Goal: Find specific page/section: Find specific page/section

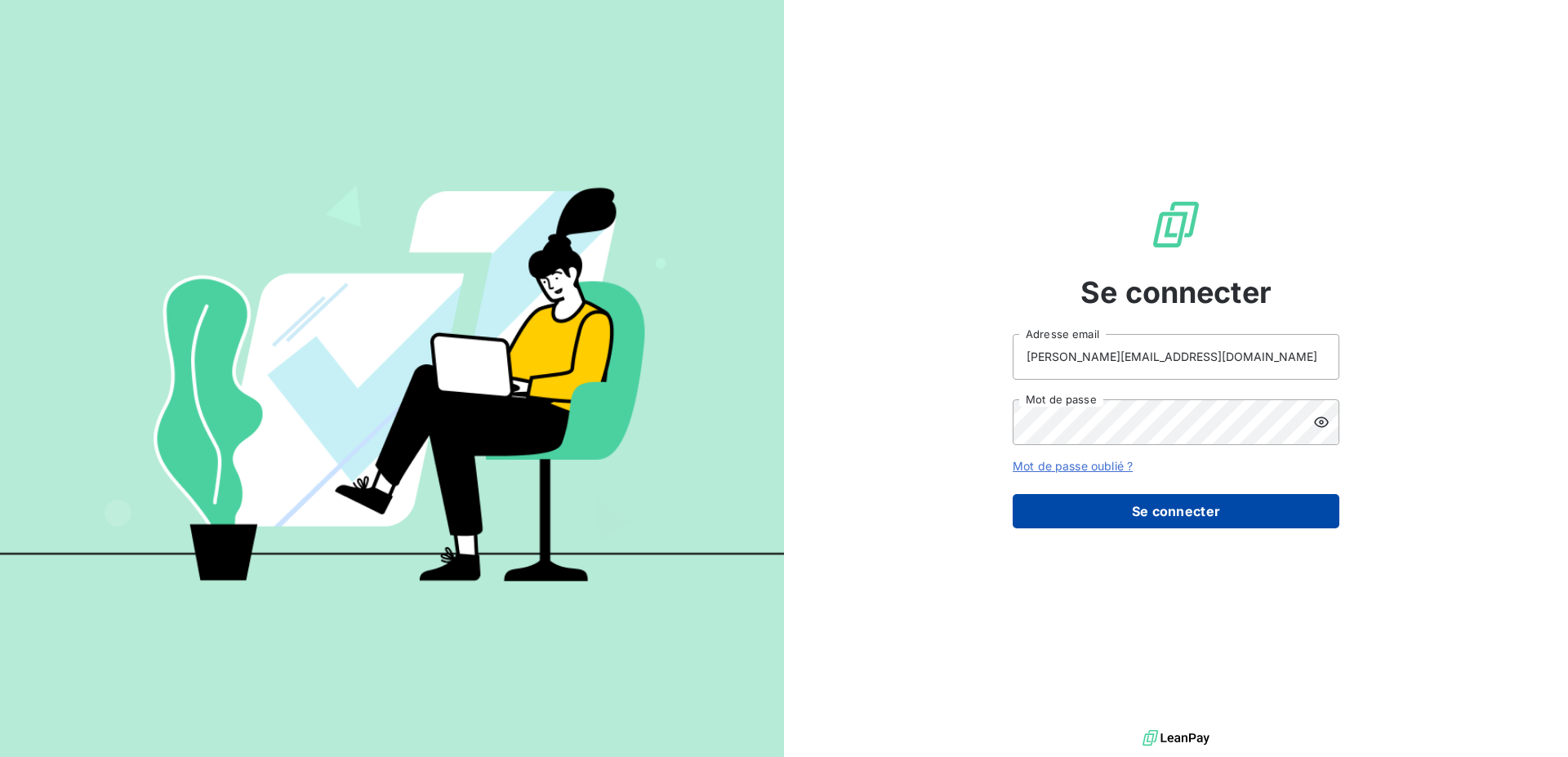
drag, startPoint x: 1231, startPoint y: 500, endPoint x: 1220, endPoint y: 504, distance: 11.7
click at [1221, 504] on button "Se connecter" at bounding box center [1176, 510] width 327 height 34
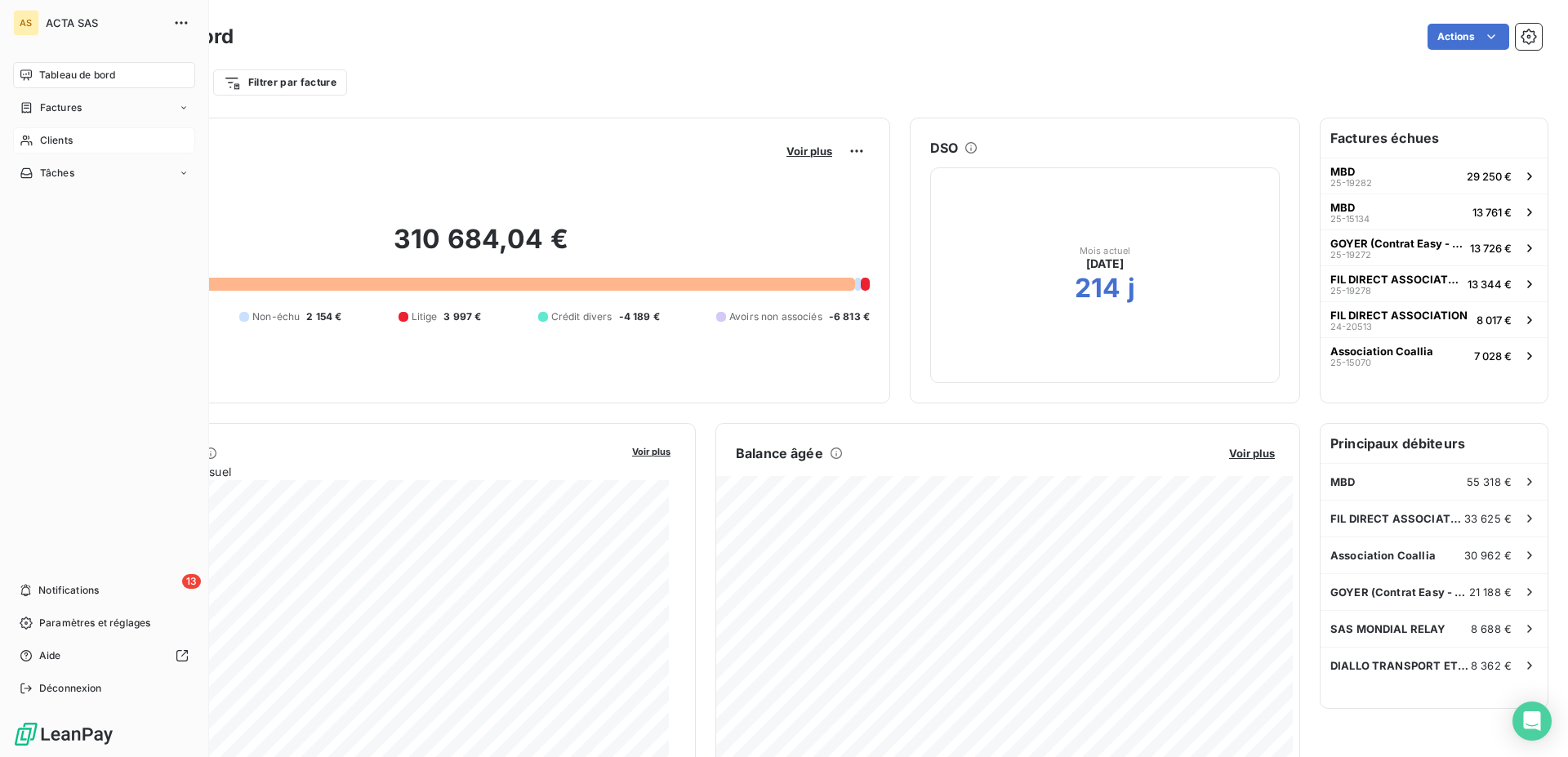
click at [33, 143] on div "Clients" at bounding box center [104, 141] width 182 height 26
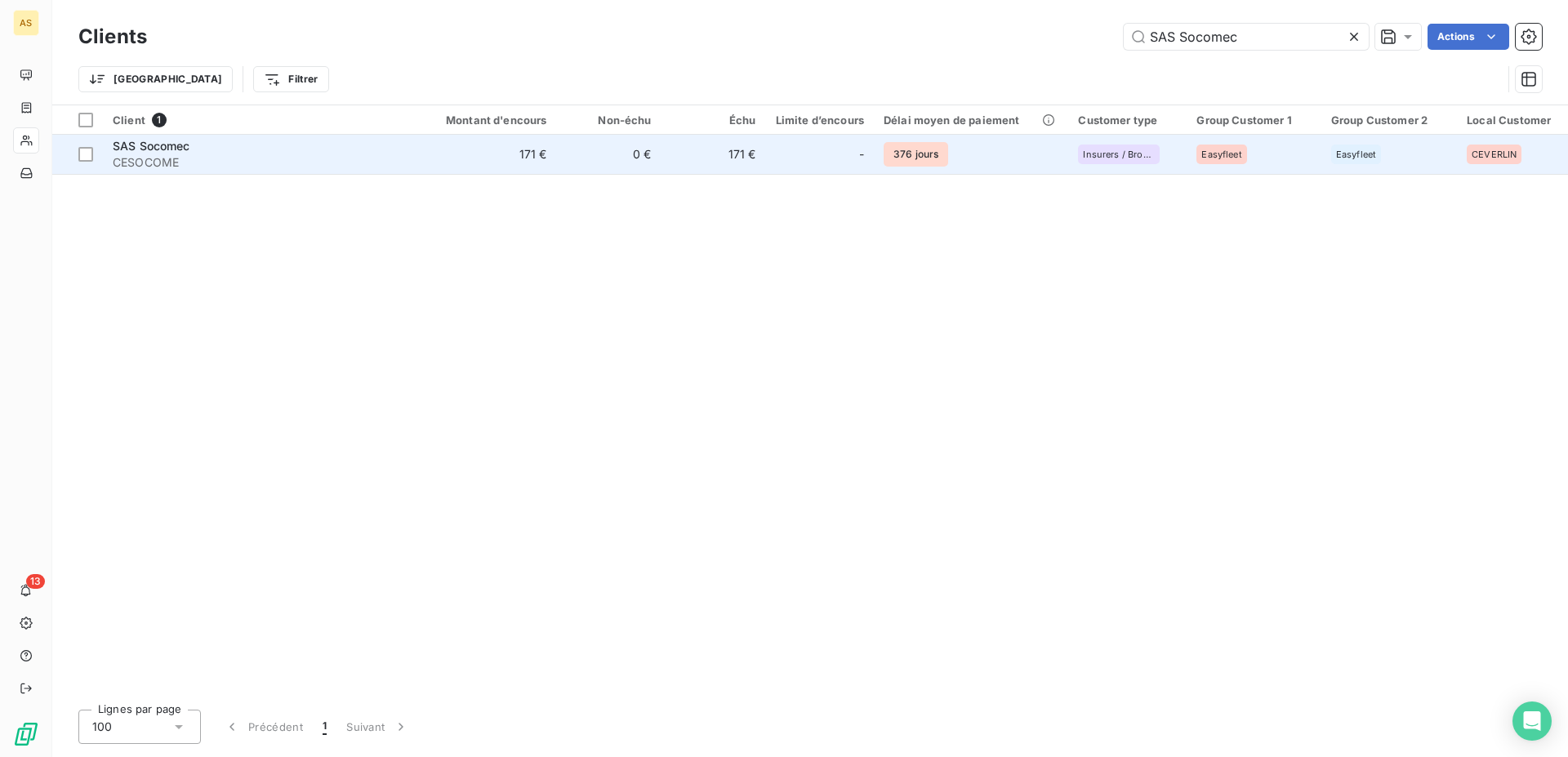
type input "SAS Socomec"
click at [161, 156] on span "CESOCOME" at bounding box center [260, 163] width 294 height 17
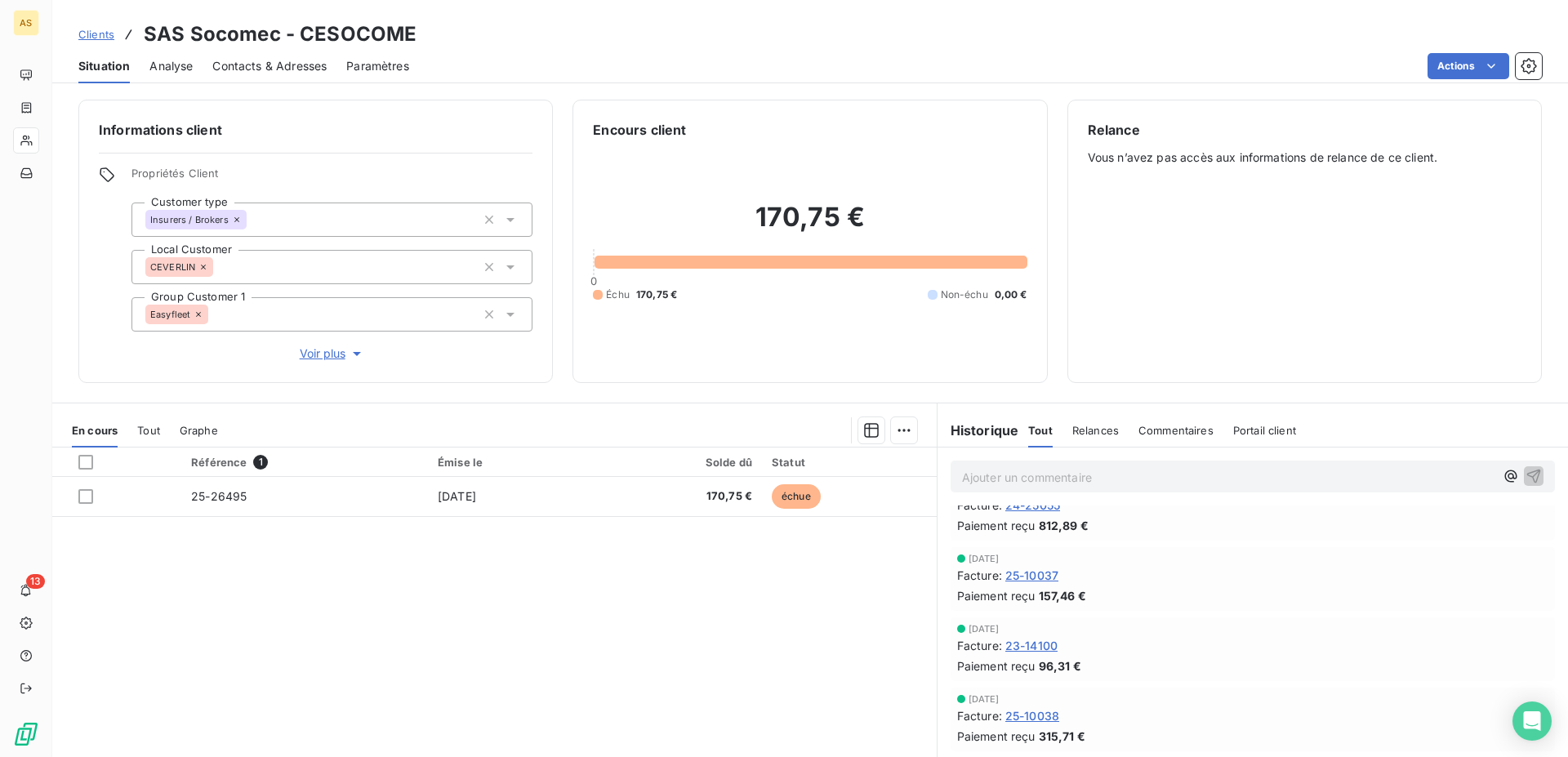
scroll to position [167, 0]
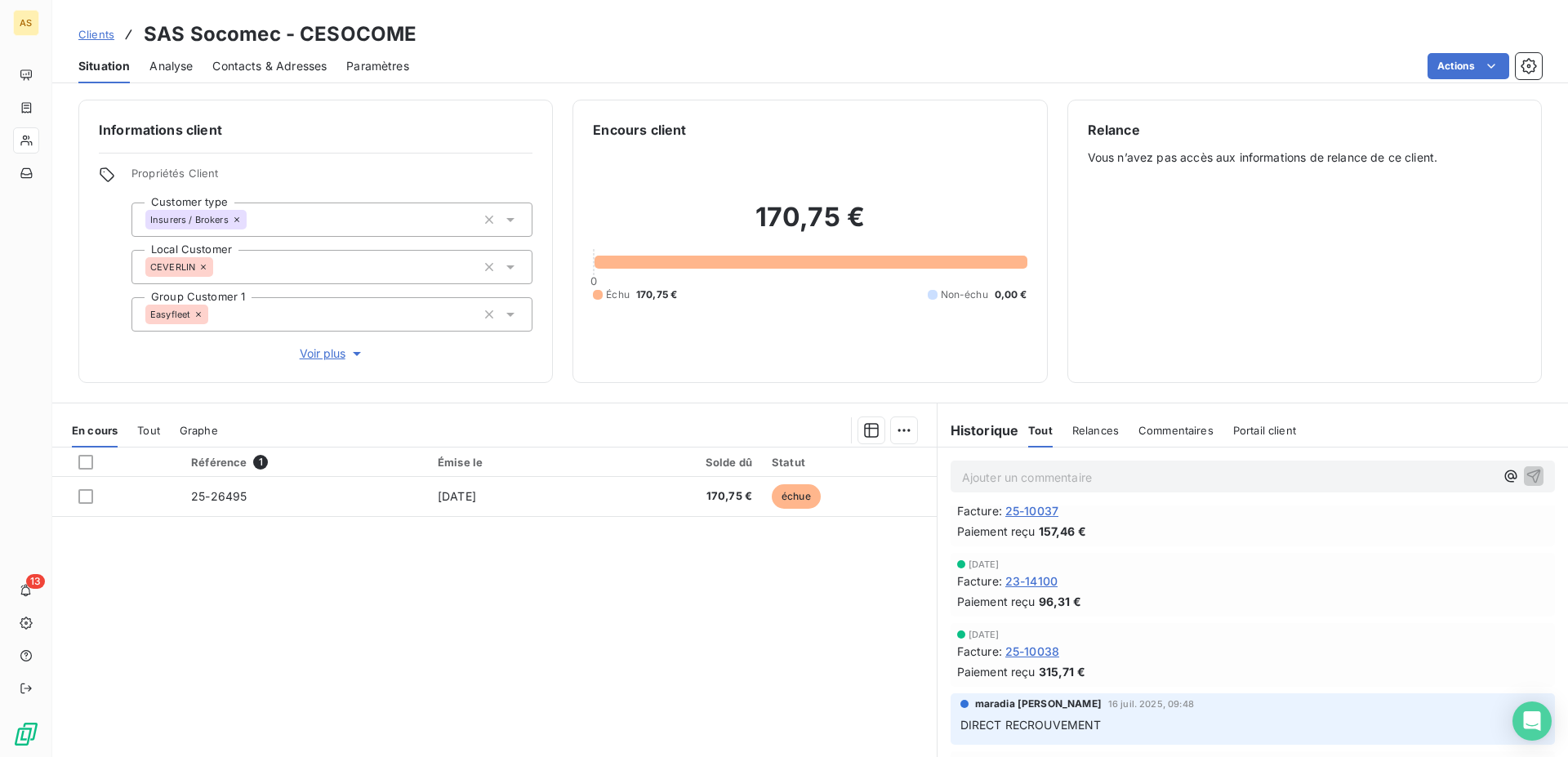
click at [263, 59] on span "Contacts & Adresses" at bounding box center [269, 66] width 115 height 17
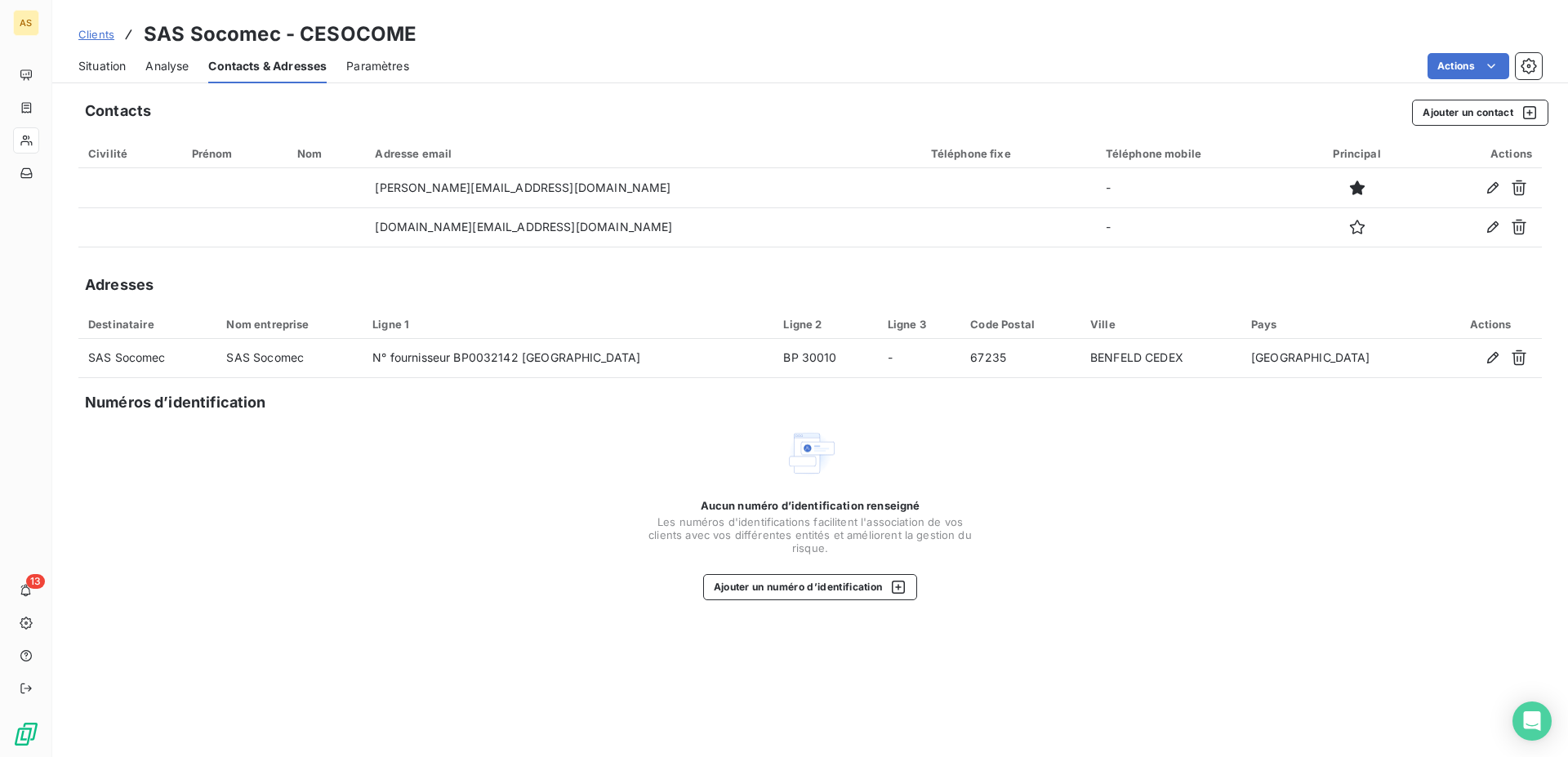
click at [105, 66] on span "Situation" at bounding box center [102, 66] width 47 height 17
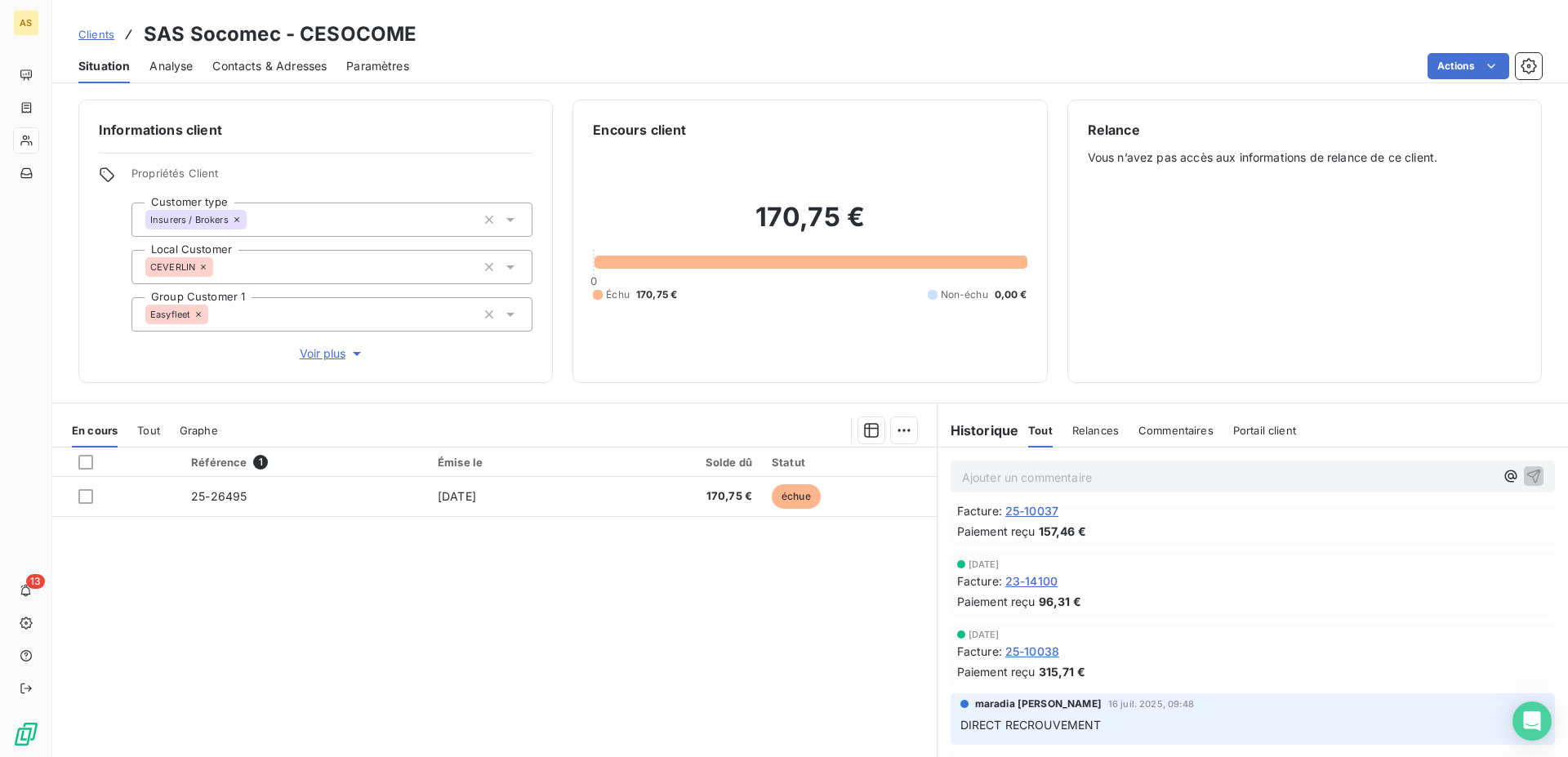
scroll to position [0, 0]
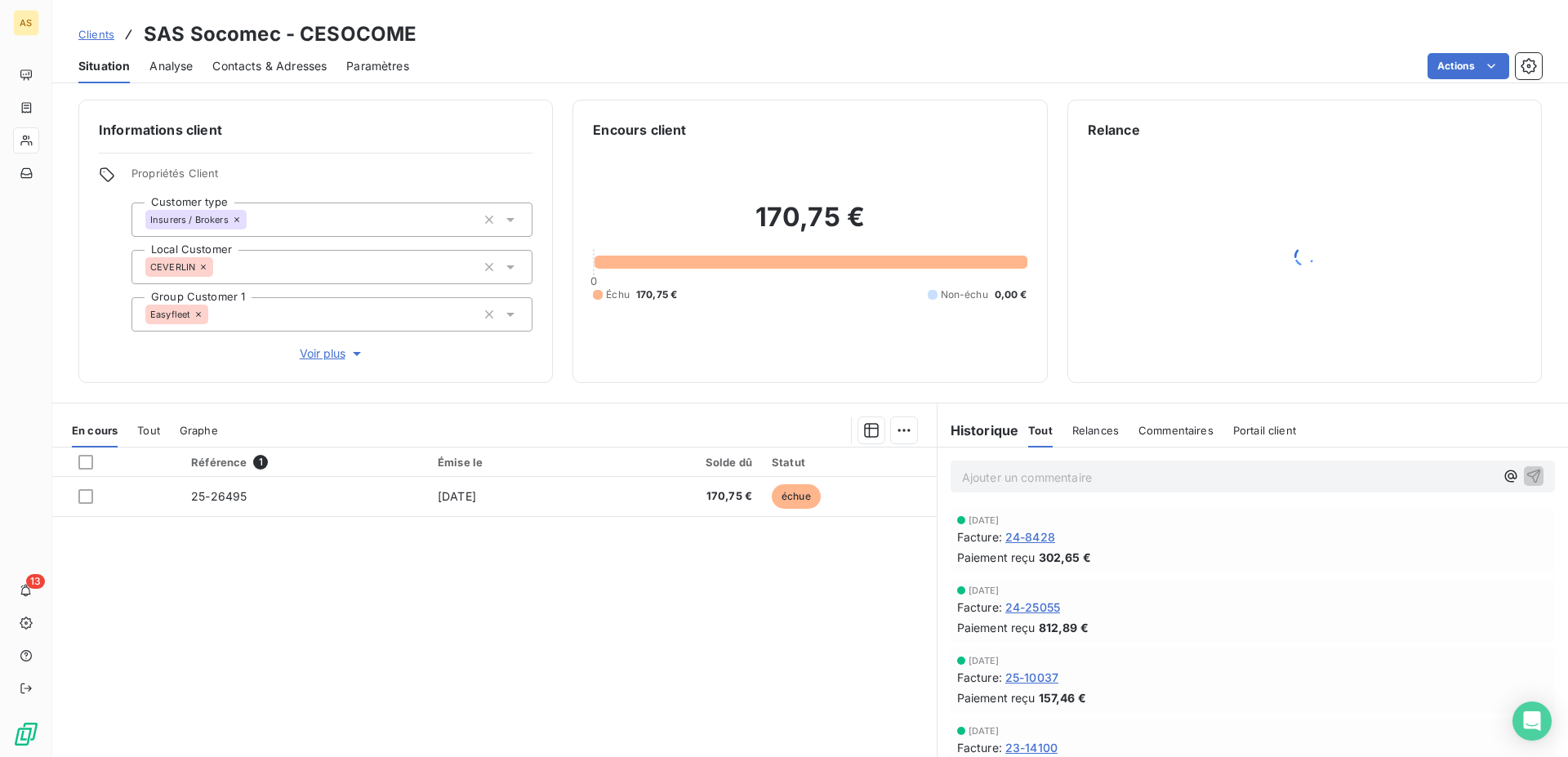
click at [105, 66] on span "Situation" at bounding box center [104, 66] width 52 height 17
click at [101, 38] on span "Clients" at bounding box center [96, 34] width 36 height 13
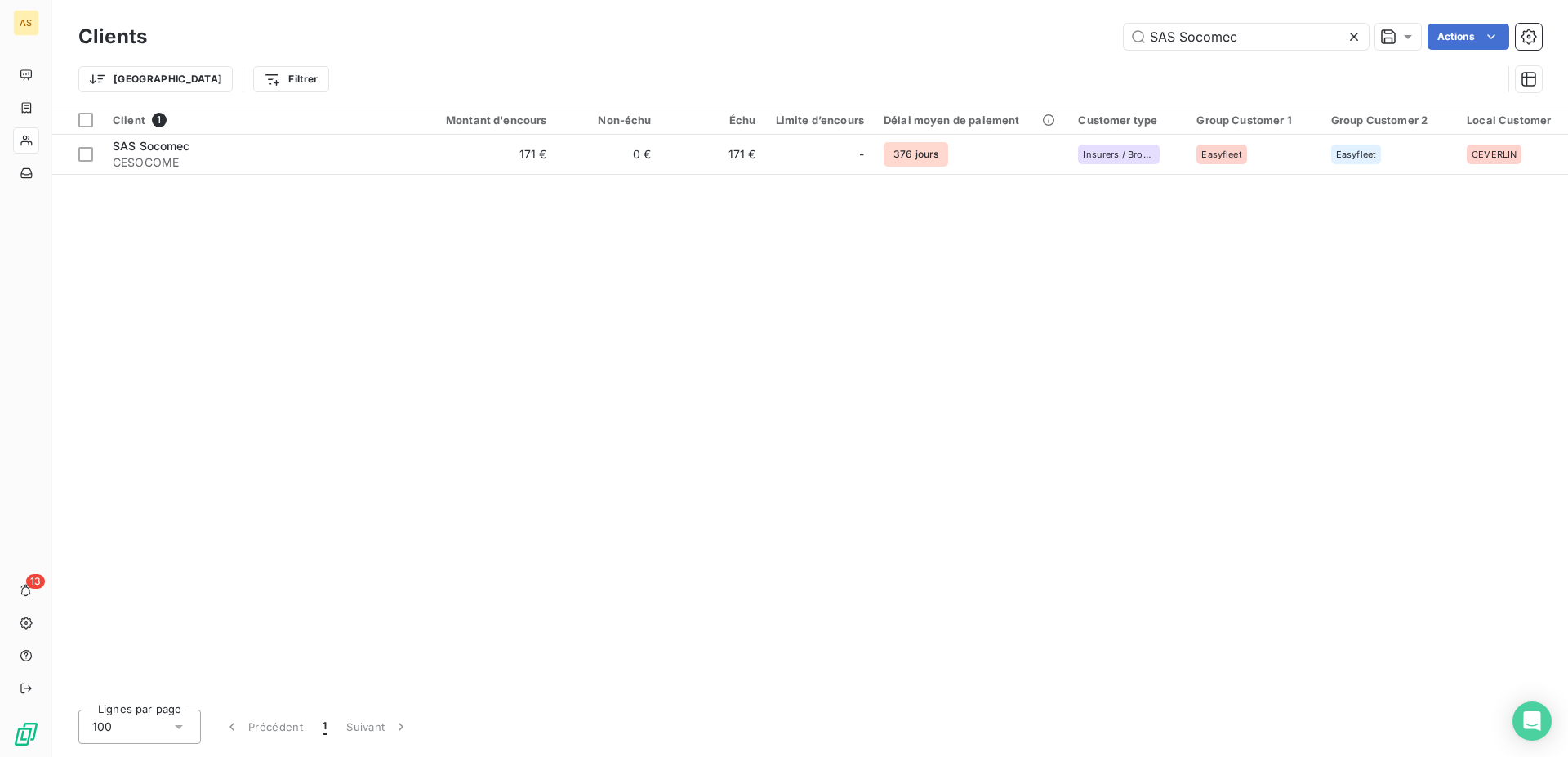
drag, startPoint x: 1246, startPoint y: 38, endPoint x: 713, endPoint y: 18, distance: 533.4
click at [1124, 24] on input "SAS Socomec" at bounding box center [1246, 37] width 245 height 26
drag, startPoint x: 1199, startPoint y: 38, endPoint x: 1047, endPoint y: 36, distance: 152.0
click at [1124, 35] on input "pays b" at bounding box center [1246, 37] width 245 height 26
drag, startPoint x: 1223, startPoint y: 28, endPoint x: 909, endPoint y: 12, distance: 314.4
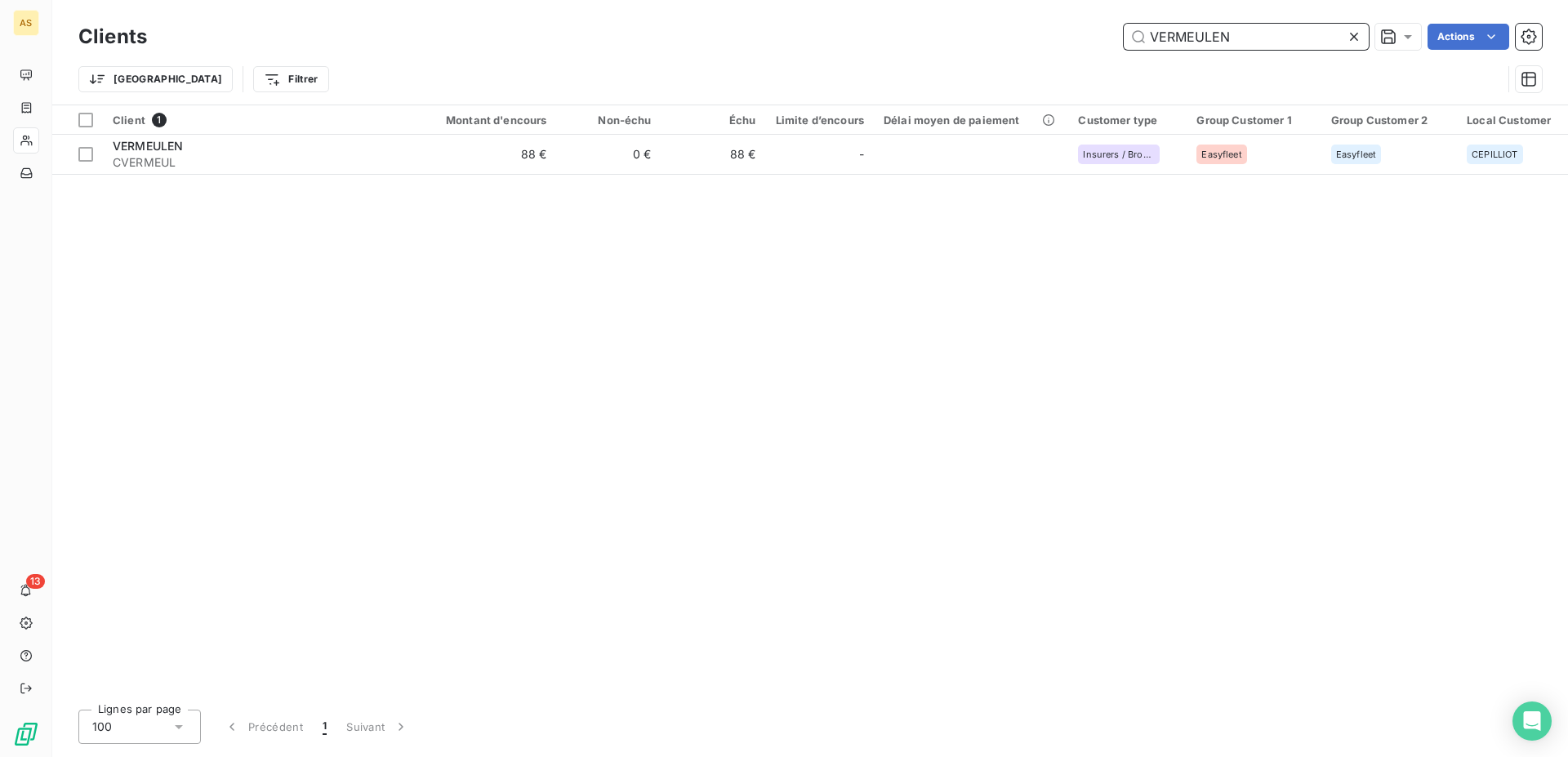
click at [1124, 24] on input "VERMEULEN" at bounding box center [1246, 37] width 245 height 26
paste input "OCTAVET"
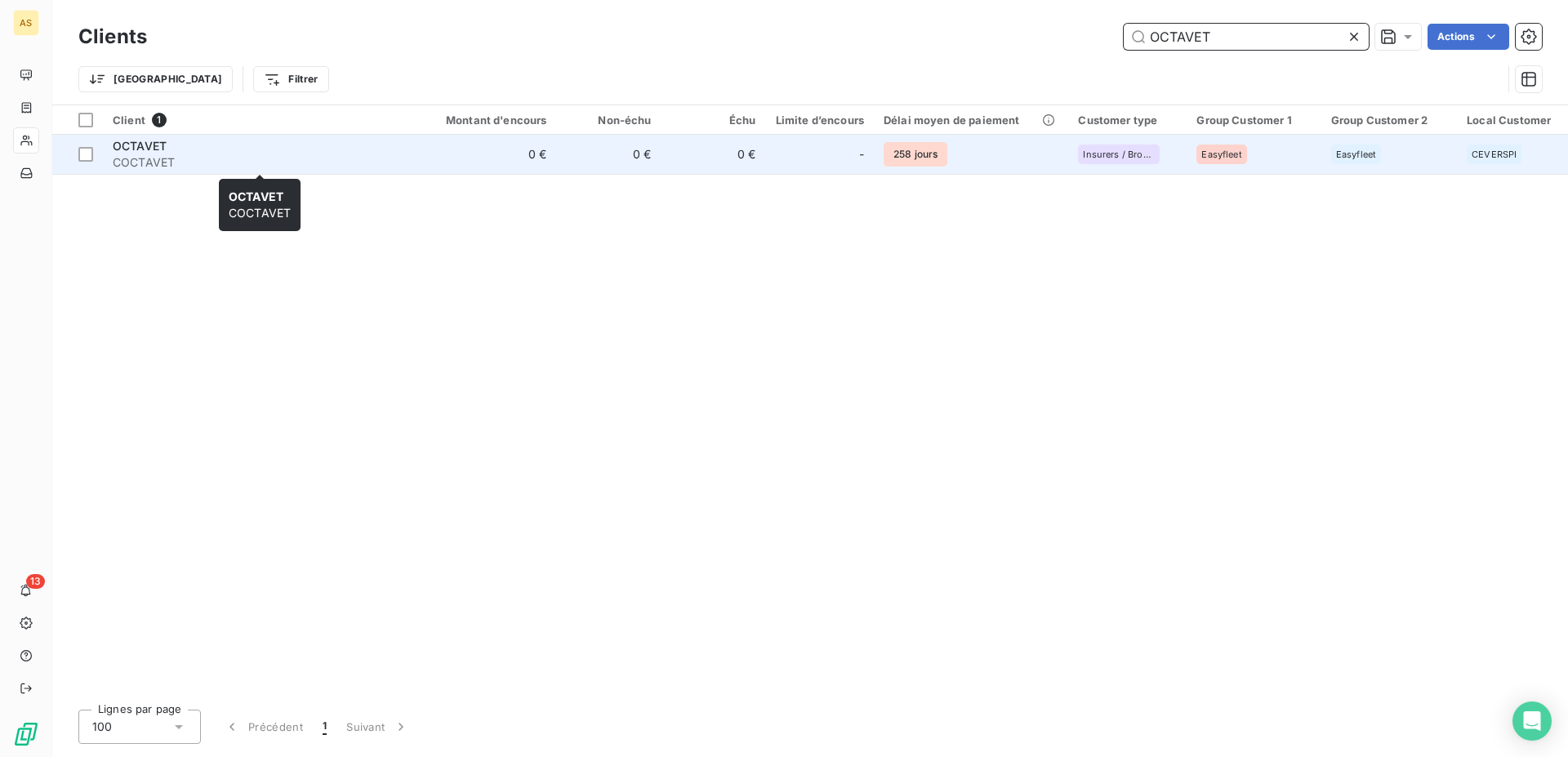
type input "OCTAVET"
click at [136, 145] on span "OCTAVET" at bounding box center [140, 146] width 54 height 14
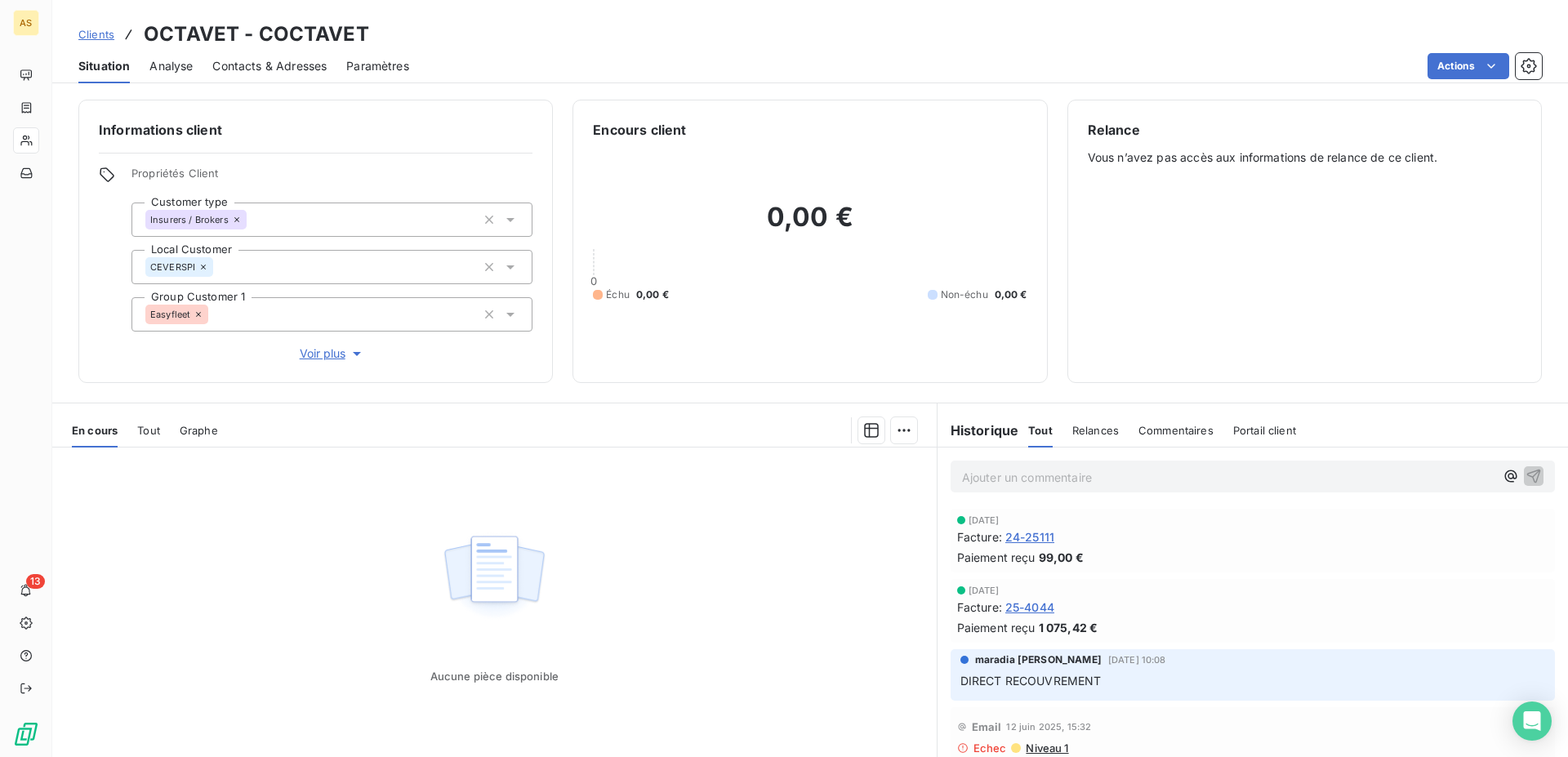
click at [98, 38] on span "Clients" at bounding box center [96, 34] width 36 height 13
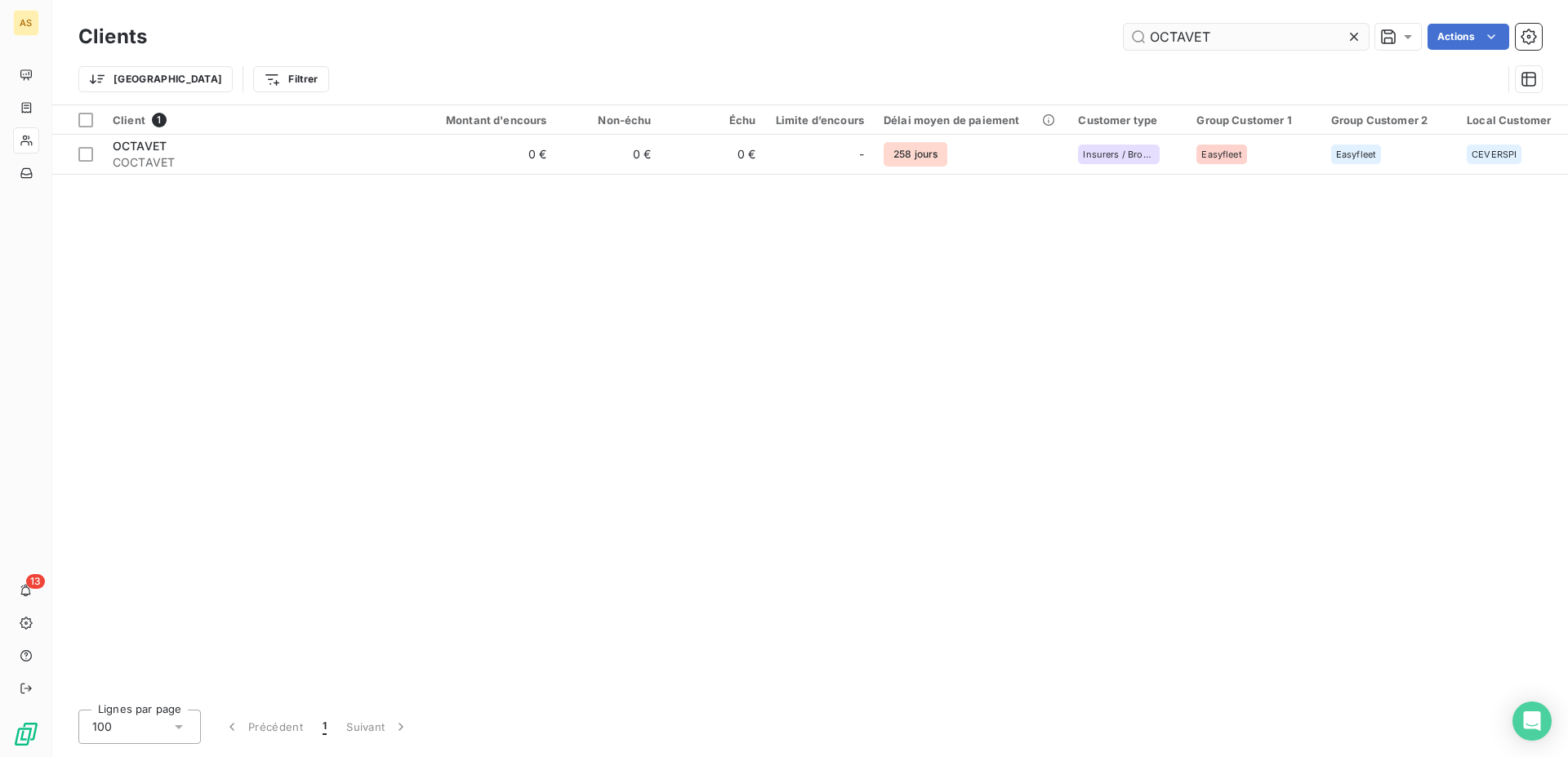
drag, startPoint x: 1230, startPoint y: 41, endPoint x: 1013, endPoint y: 17, distance: 218.3
click at [1124, 24] on input "OCTAVET" at bounding box center [1246, 37] width 245 height 26
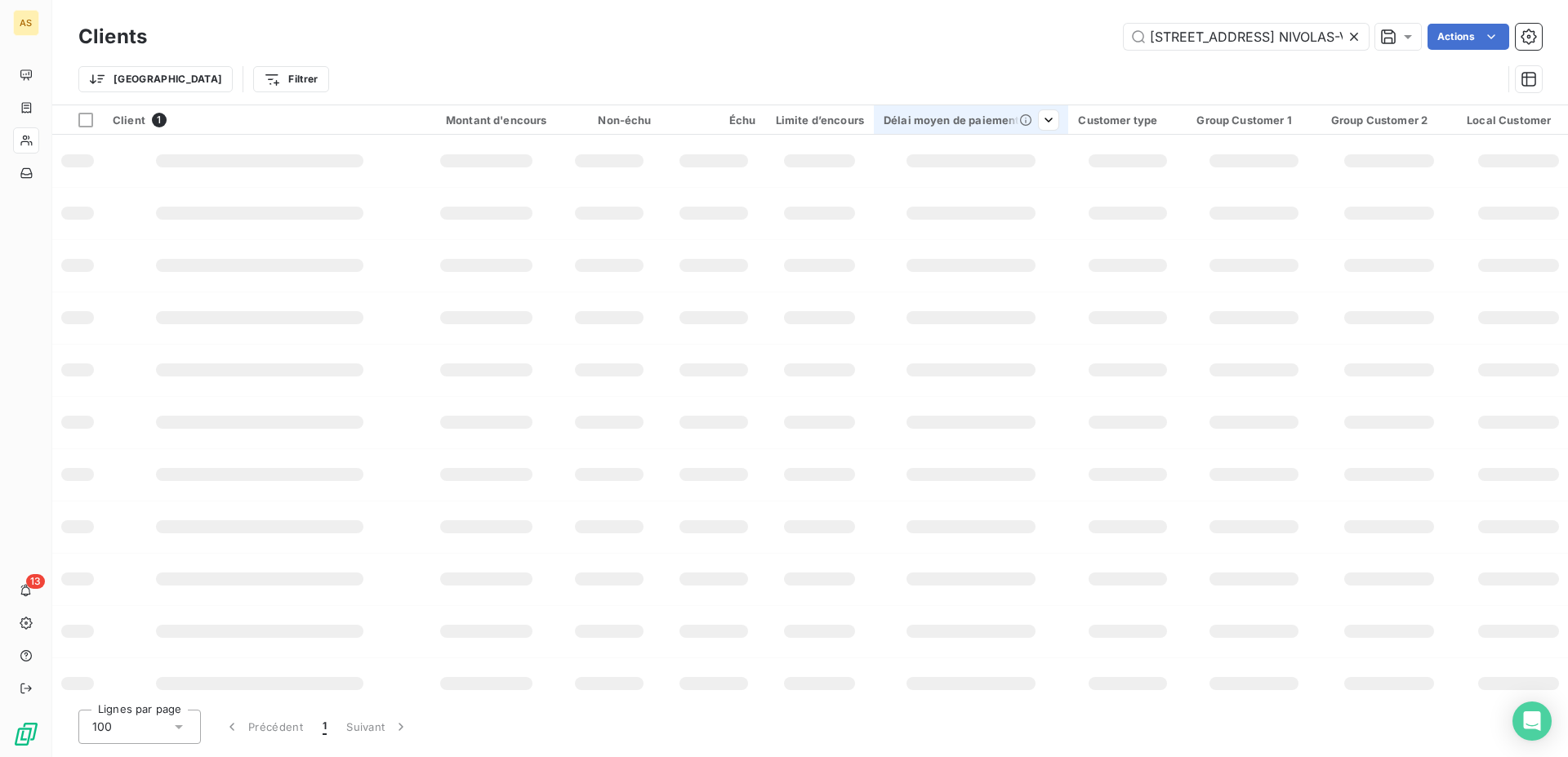
scroll to position [0, 168]
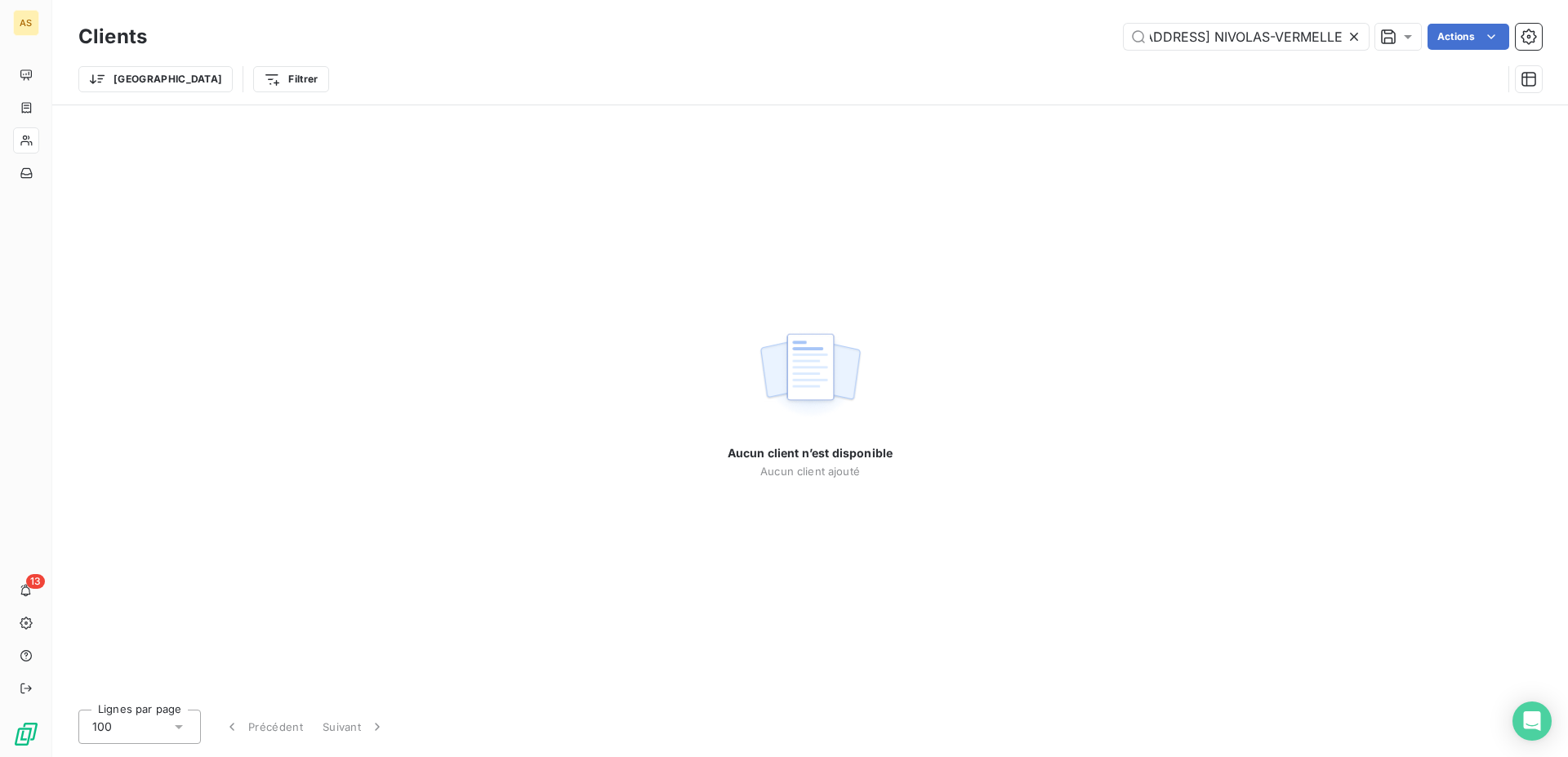
type input "[STREET_ADDRESS] NIVOLAS-VERMELLE"
click at [1353, 37] on icon at bounding box center [1354, 36] width 8 height 8
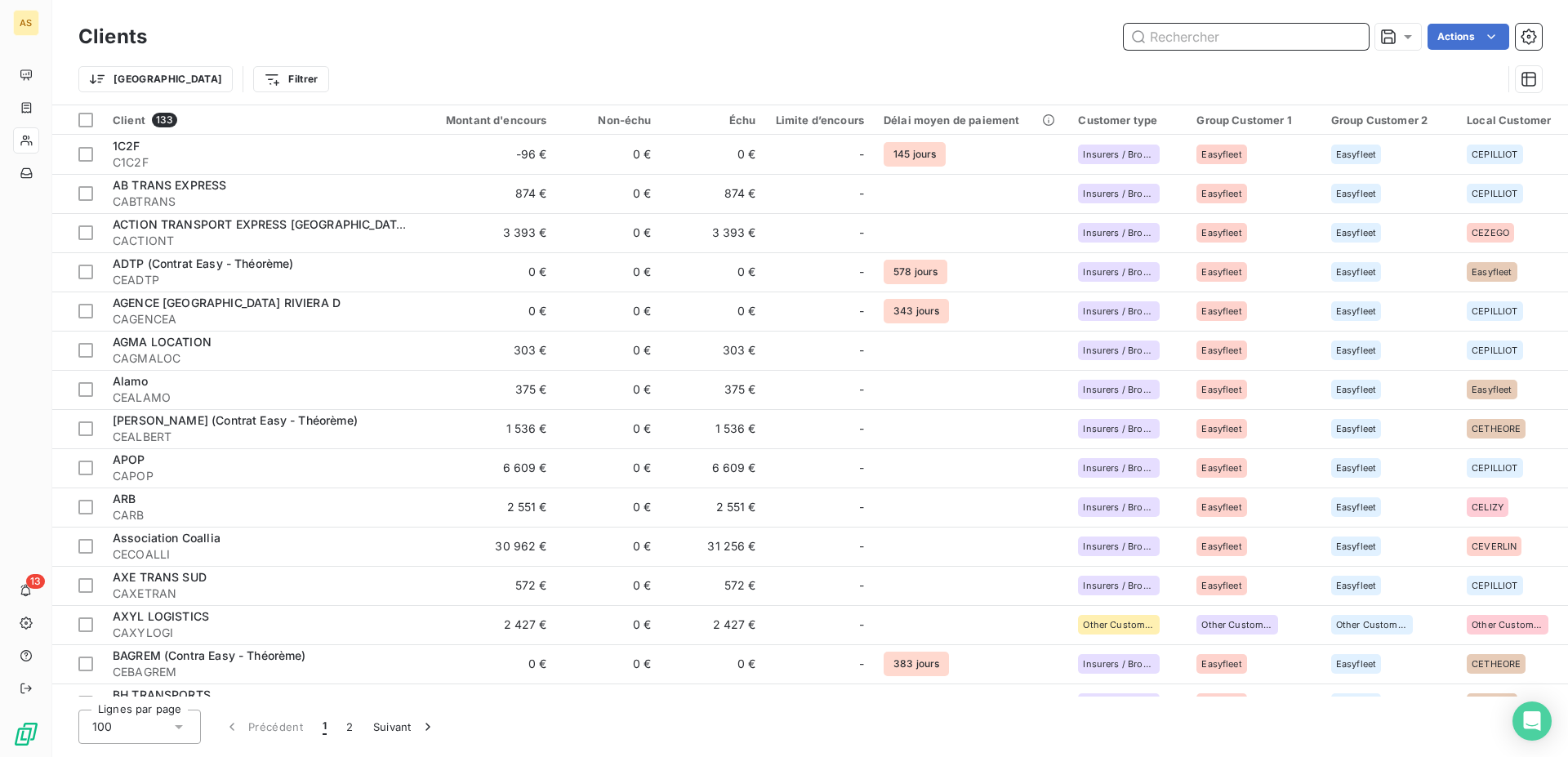
click at [1270, 36] on input "text" at bounding box center [1246, 37] width 245 height 26
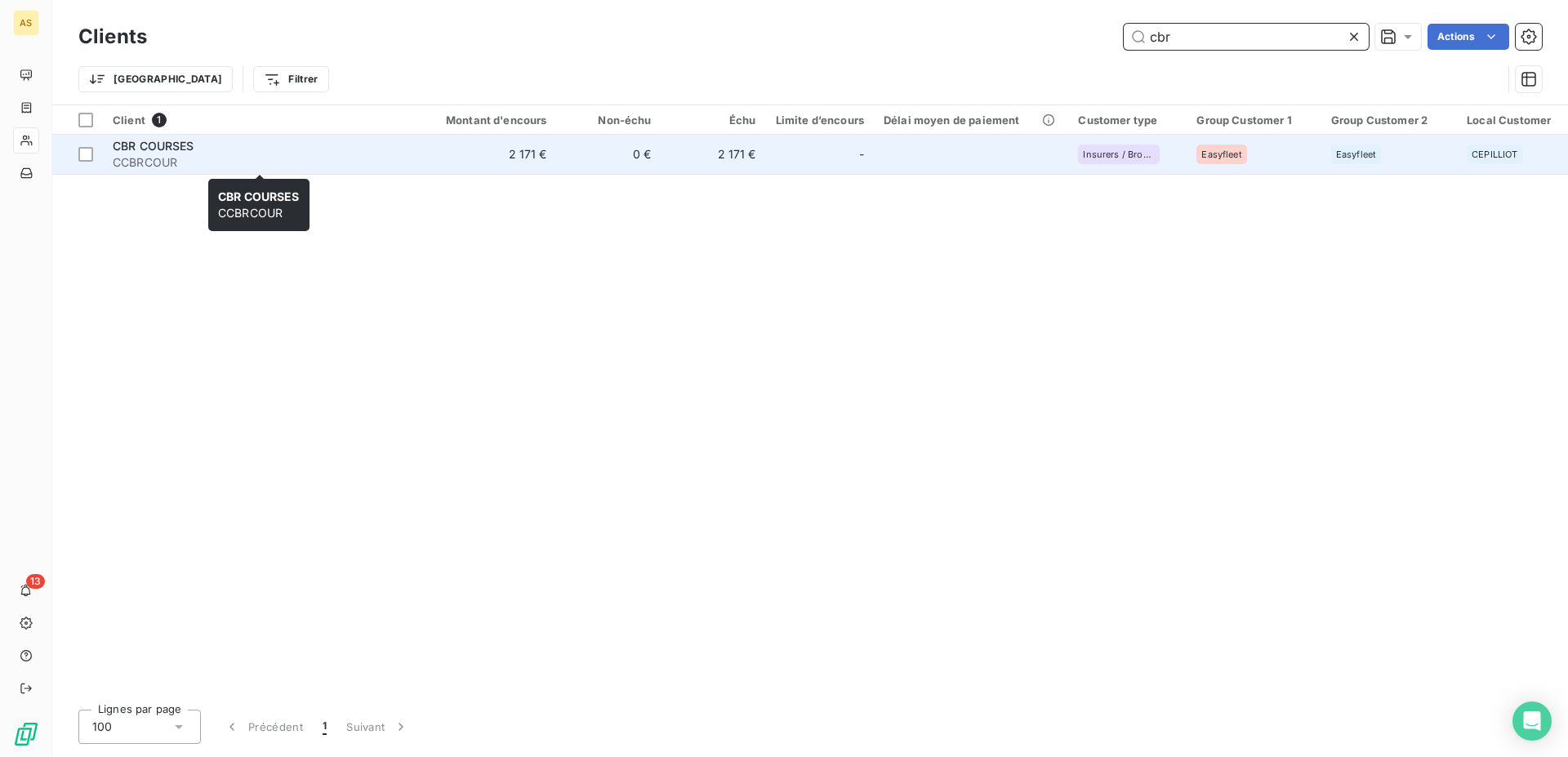
type input "cbr"
click at [177, 151] on span "CBR COURSES" at bounding box center [153, 146] width 81 height 14
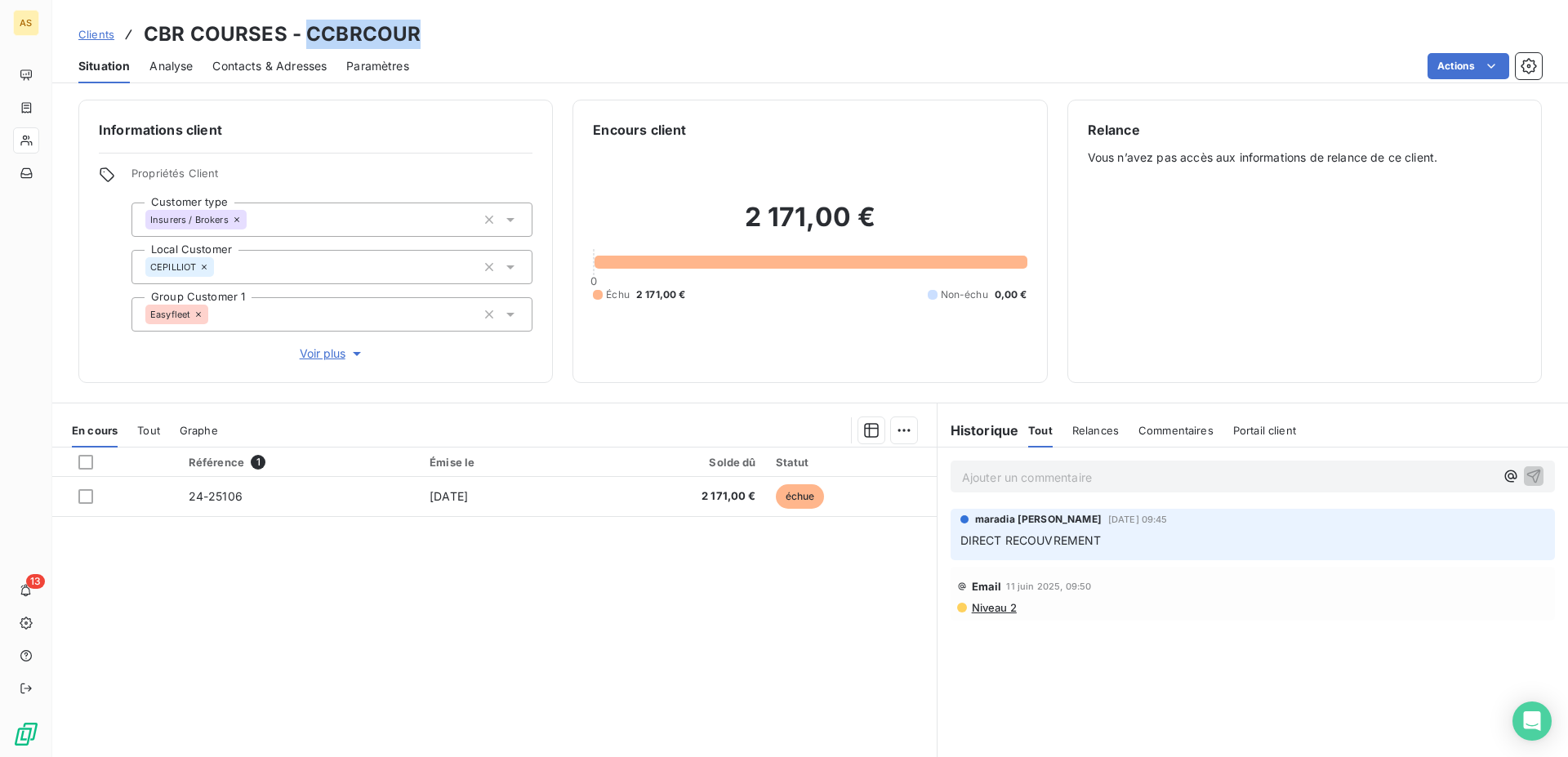
drag, startPoint x: 419, startPoint y: 29, endPoint x: 310, endPoint y: 31, distance: 109.0
click at [310, 31] on div "Clients CBR COURSES - CCBRCOUR" at bounding box center [811, 34] width 1516 height 30
copy h3 "CCBRCOUR"
click at [105, 31] on span "Clients" at bounding box center [96, 34] width 36 height 13
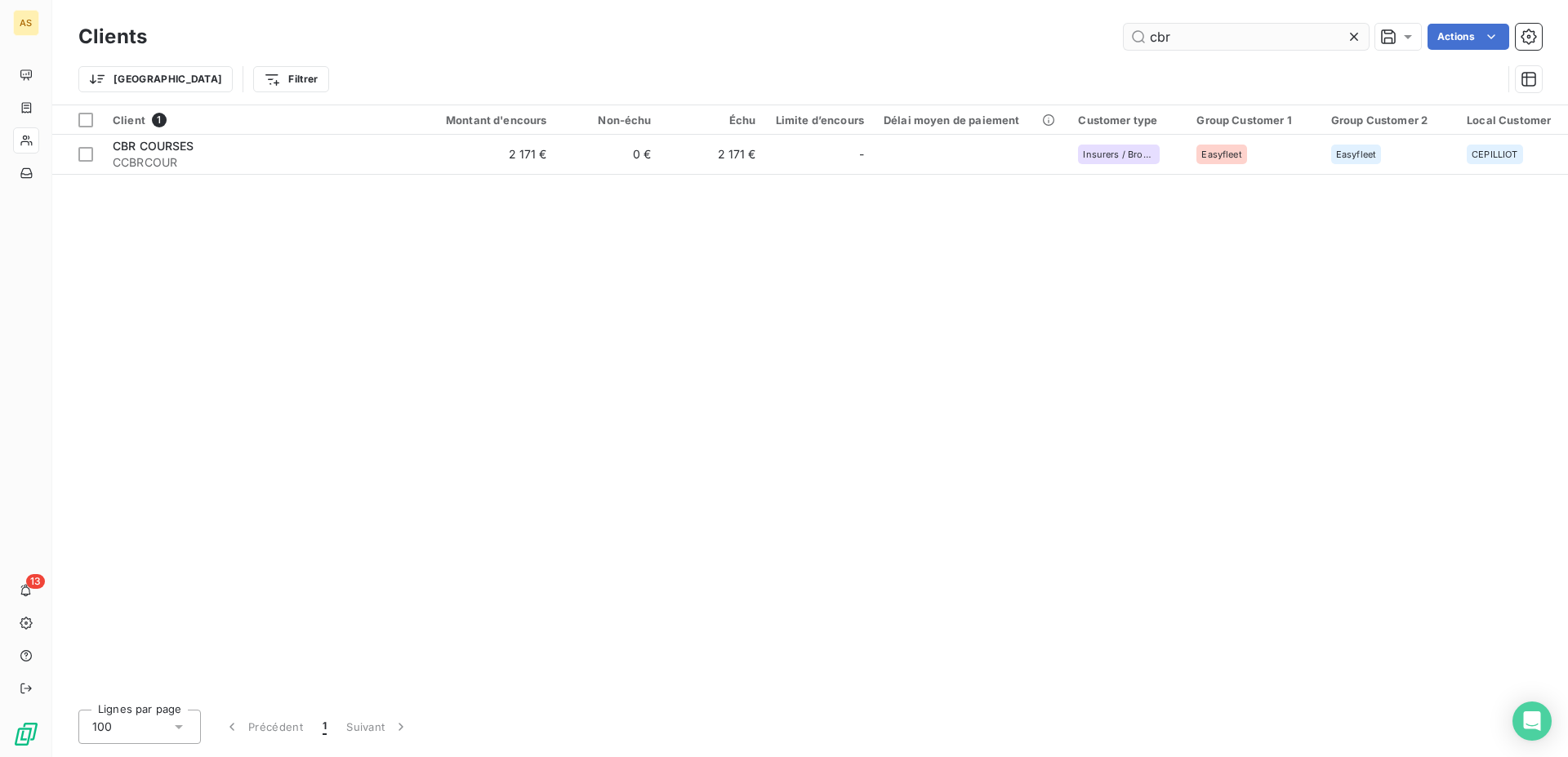
drag, startPoint x: 1192, startPoint y: 28, endPoint x: 1062, endPoint y: 29, distance: 130.0
click at [1124, 29] on input "cbr" at bounding box center [1246, 37] width 245 height 26
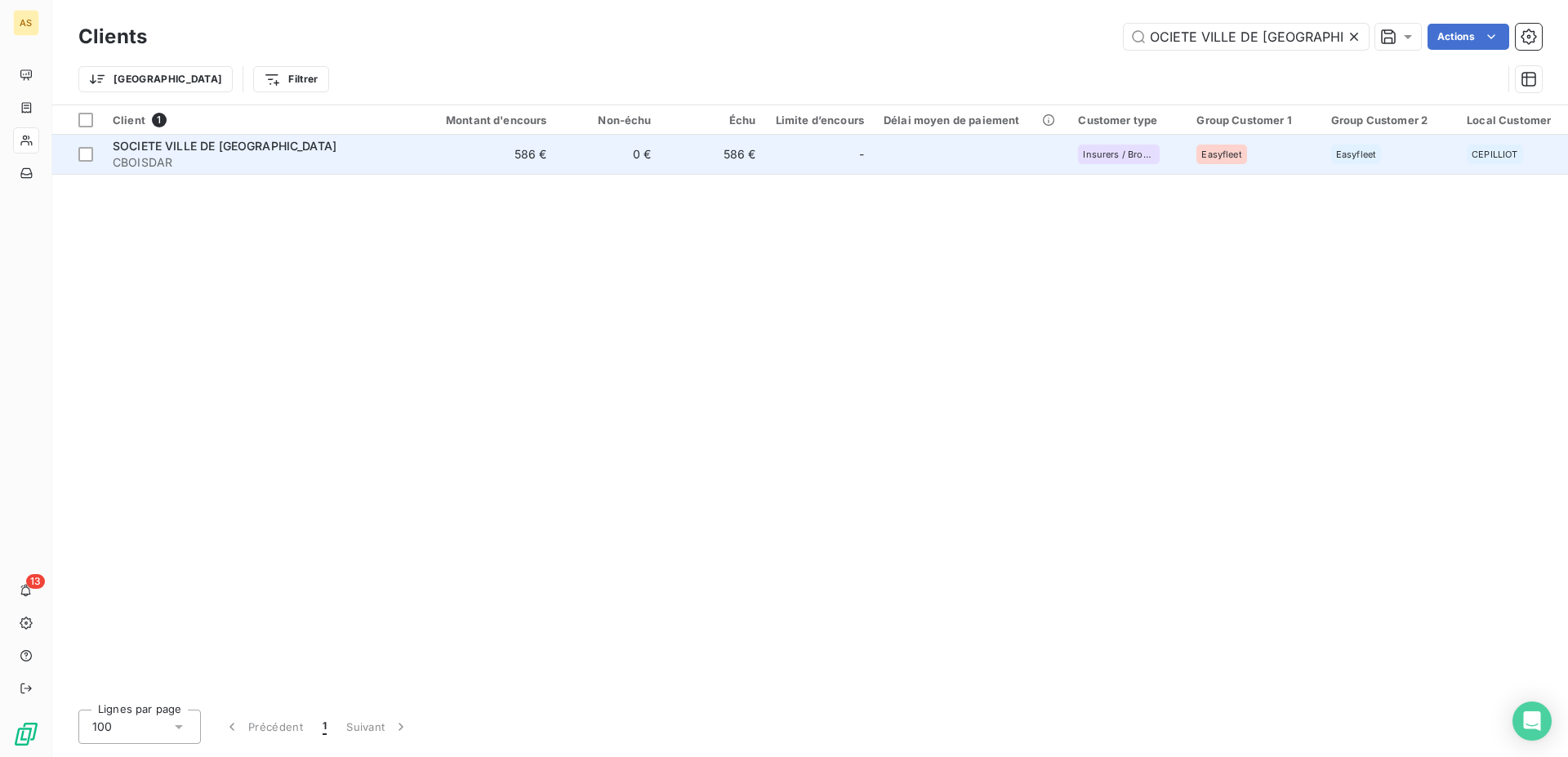
type input "OCIETE VILLE DE [GEOGRAPHIC_DATA]"
click at [201, 139] on div "SOCIETE VILLE DE [GEOGRAPHIC_DATA]" at bounding box center [260, 146] width 294 height 17
